Goal: Task Accomplishment & Management: Use online tool/utility

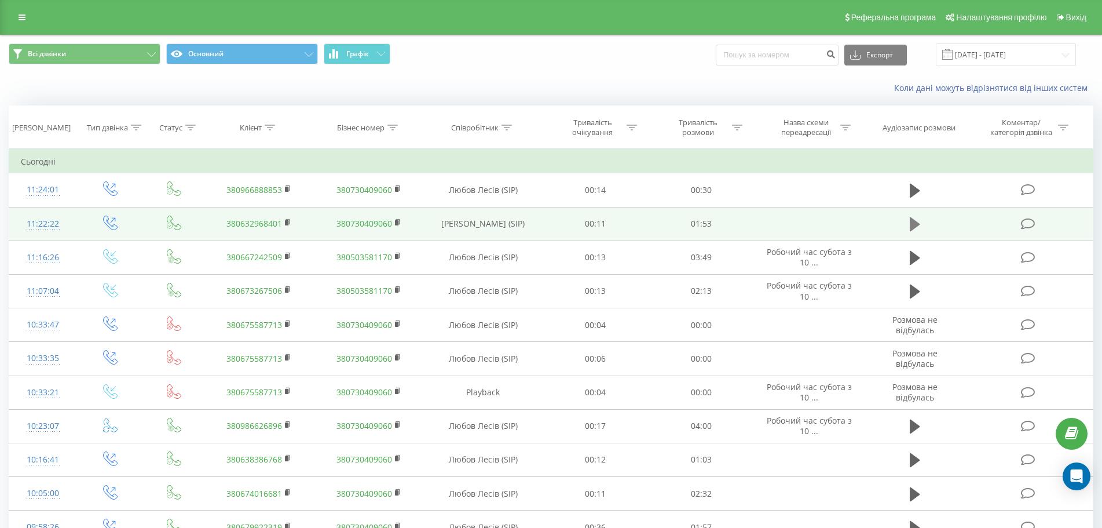
click at [917, 224] on icon at bounding box center [915, 224] width 10 height 14
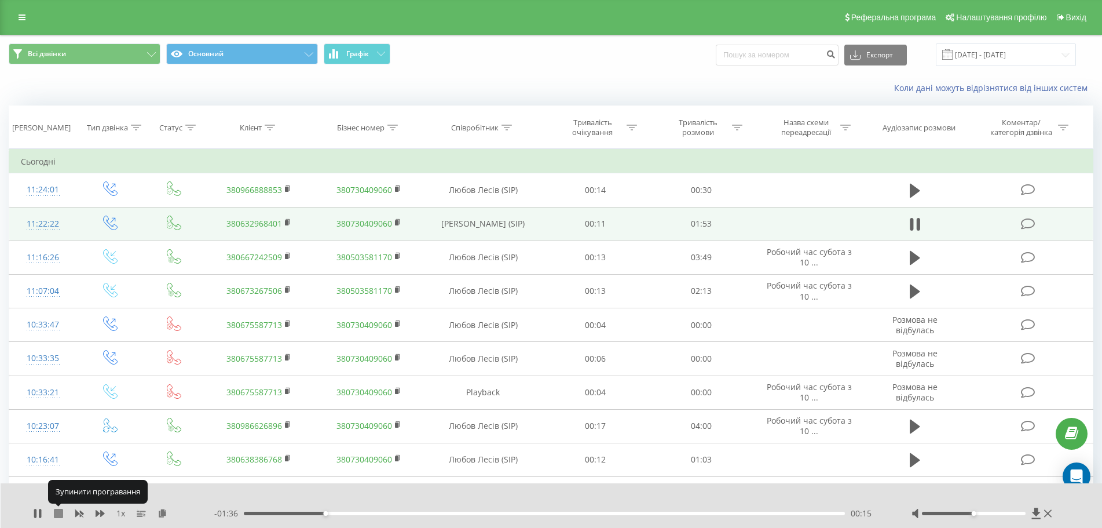
click at [59, 518] on button at bounding box center [58, 513] width 9 height 9
click at [253, 127] on div "Клієнт" at bounding box center [251, 128] width 22 height 10
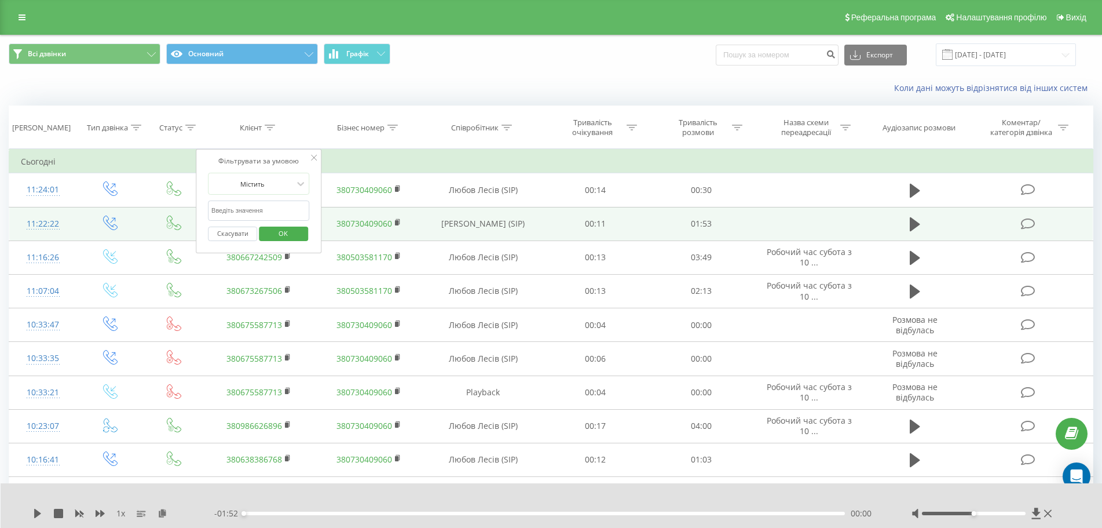
click at [261, 199] on form "Містить Скасувати OK" at bounding box center [259, 210] width 102 height 74
click at [255, 218] on input "text" at bounding box center [259, 210] width 102 height 20
paste input "380968838251"
type input "380968838251"
click button "OK" at bounding box center [283, 233] width 49 height 14
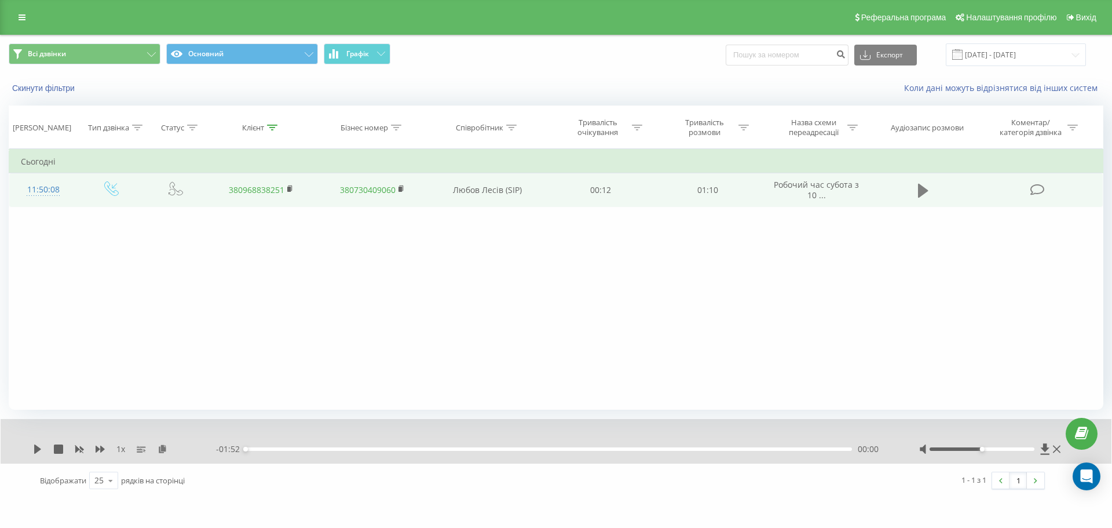
click at [921, 190] on icon at bounding box center [923, 191] width 10 height 14
drag, startPoint x: 982, startPoint y: 448, endPoint x: 1036, endPoint y: 450, distance: 53.9
click at [1036, 450] on div "Accessibility label" at bounding box center [1034, 449] width 5 height 5
drag, startPoint x: 1036, startPoint y: 448, endPoint x: 1002, endPoint y: 452, distance: 35.0
click at [1002, 452] on div at bounding box center [991, 449] width 144 height 12
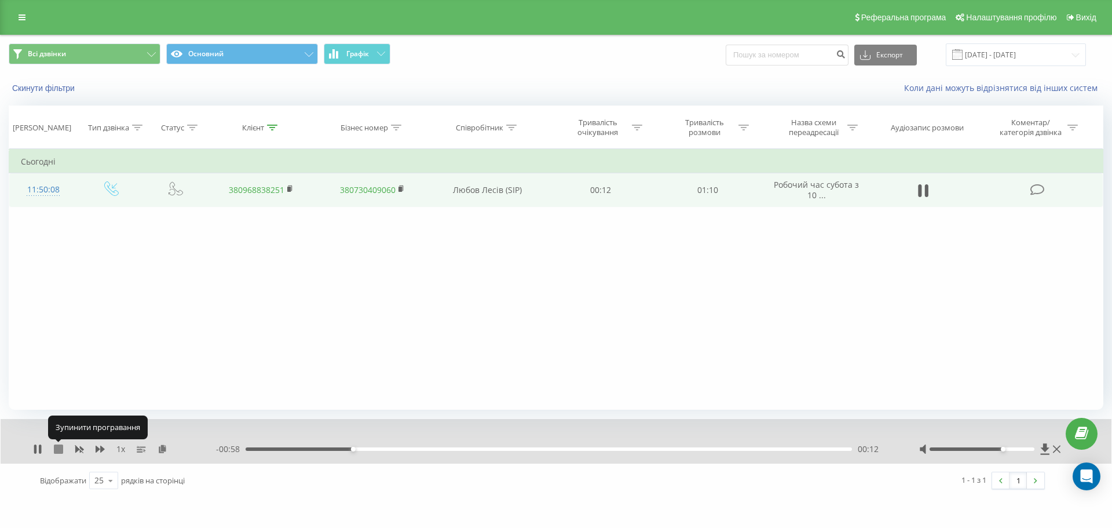
click at [59, 449] on icon at bounding box center [58, 448] width 9 height 9
drag, startPoint x: 1004, startPoint y: 447, endPoint x: 990, endPoint y: 448, distance: 14.0
click at [990, 448] on div "Accessibility label" at bounding box center [992, 449] width 5 height 5
click at [555, 297] on div "Фільтрувати за умовою Дорівнює Введіть значення Скасувати OK Фільтрувати за умо…" at bounding box center [556, 279] width 1095 height 261
click at [1045, 445] on icon at bounding box center [1045, 448] width 9 height 11
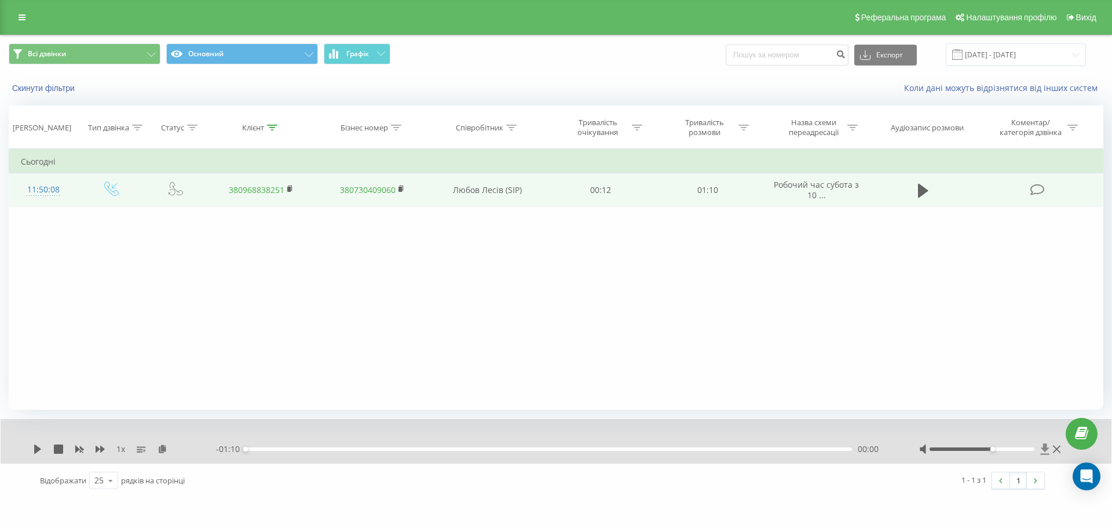
click at [1045, 447] on icon at bounding box center [1045, 448] width 9 height 11
click at [1044, 449] on icon at bounding box center [1045, 448] width 9 height 11
click at [1046, 448] on icon at bounding box center [1045, 448] width 9 height 11
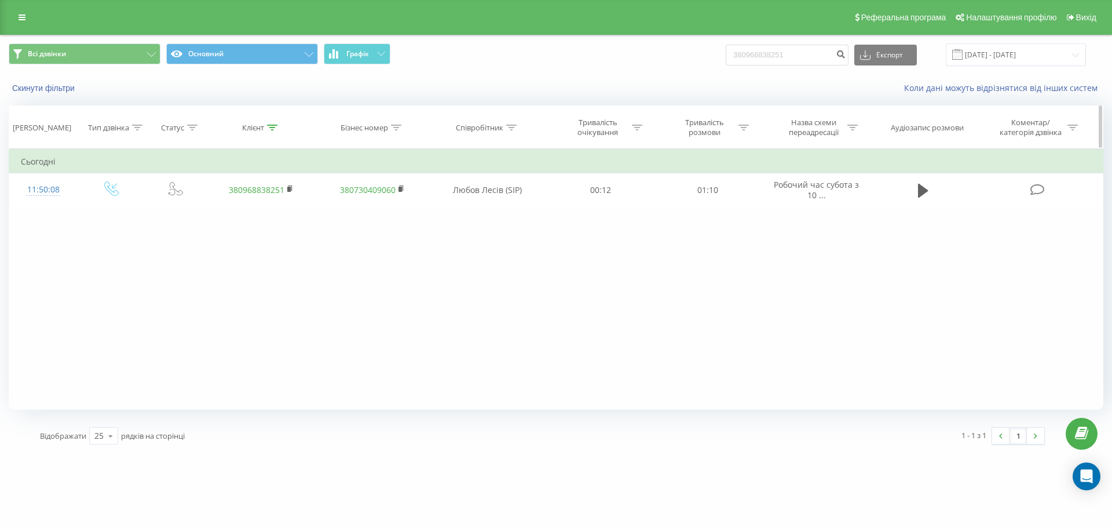
click at [272, 129] on icon at bounding box center [272, 128] width 10 height 6
drag, startPoint x: 293, startPoint y: 213, endPoint x: 76, endPoint y: 217, distance: 216.7
click at [76, 217] on div "Фільтрувати за умовою Дорівнює Введіть значення Скасувати OK Фільтрувати за умо…" at bounding box center [556, 279] width 1095 height 261
click at [270, 233] on span "OK" at bounding box center [285, 233] width 32 height 18
